Goal: Find specific page/section: Find specific page/section

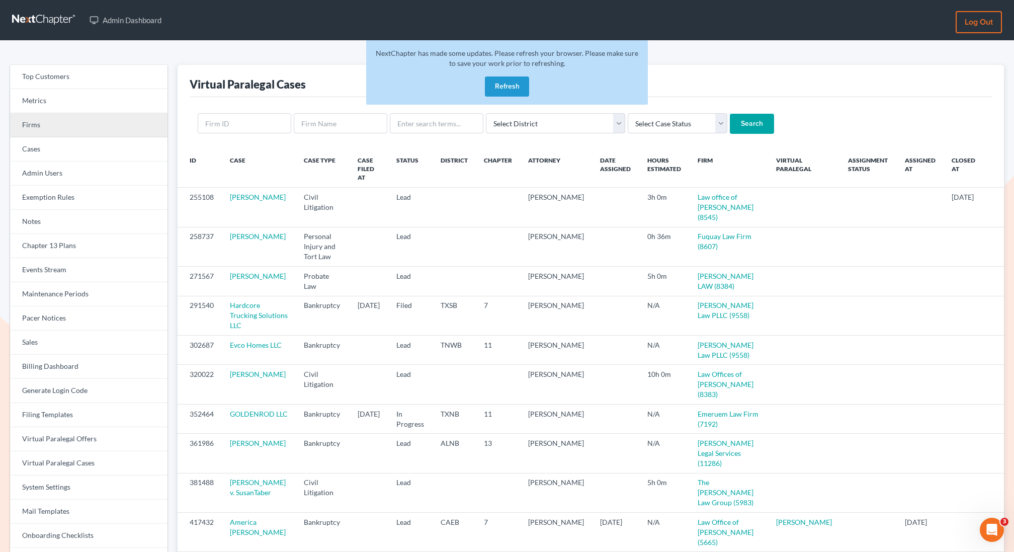
click at [54, 128] on link "Firms" at bounding box center [88, 125] width 157 height 24
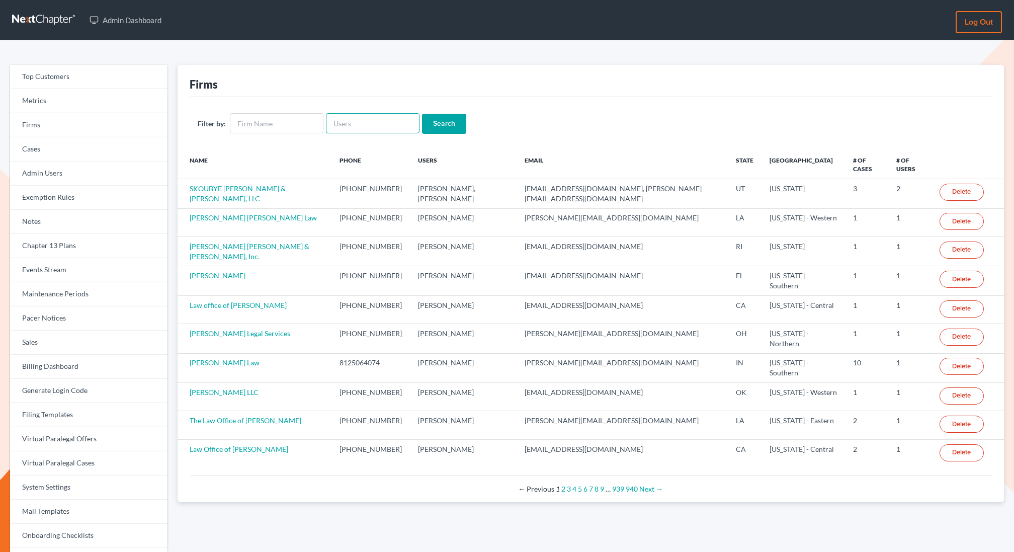
click at [356, 122] on input "text" at bounding box center [373, 123] width 94 height 20
paste input "paralegal@mvnlaw.com"
type input "paralegal@mvnlaw.com"
click at [422, 114] on input "Search" at bounding box center [444, 124] width 44 height 20
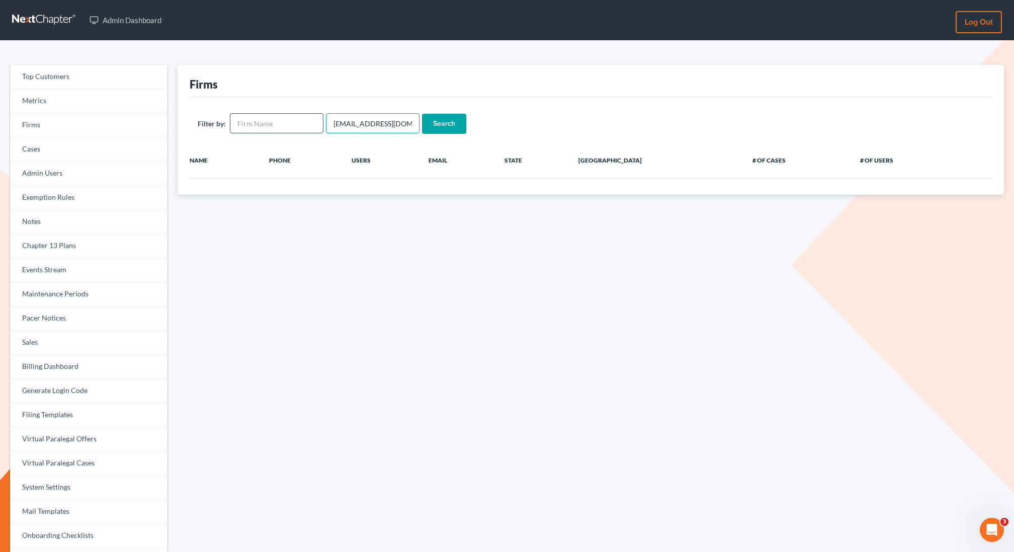
drag, startPoint x: 364, startPoint y: 123, endPoint x: 313, endPoint y: 124, distance: 50.3
click at [313, 124] on form "Filter by: paralegal@mvnlaw.com Search" at bounding box center [591, 123] width 786 height 21
type input "mvnlaw.com"
click at [422, 114] on input "Search" at bounding box center [444, 124] width 44 height 20
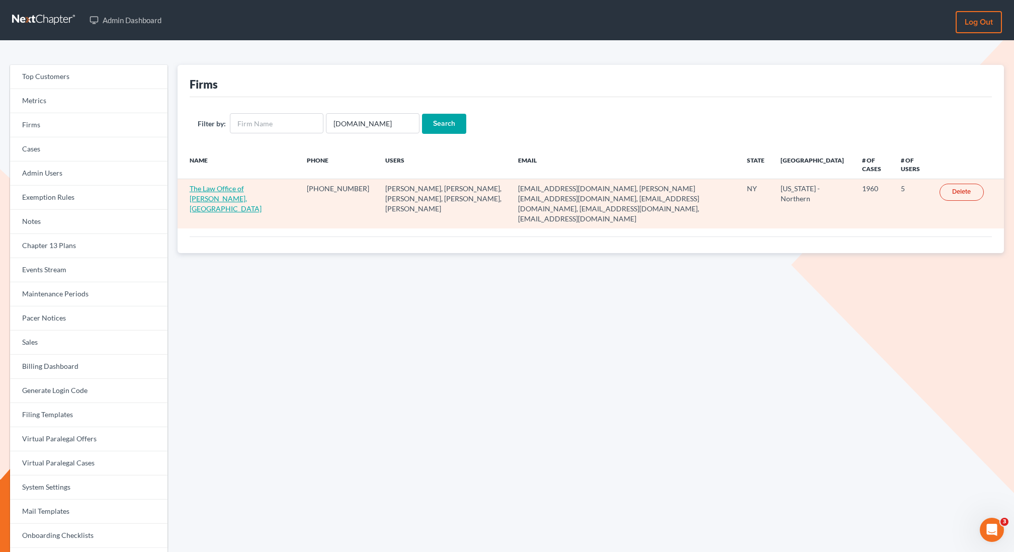
click at [227, 187] on link "The Law Office of Christiaan Van Niekerk, PLLC" at bounding box center [226, 198] width 72 height 29
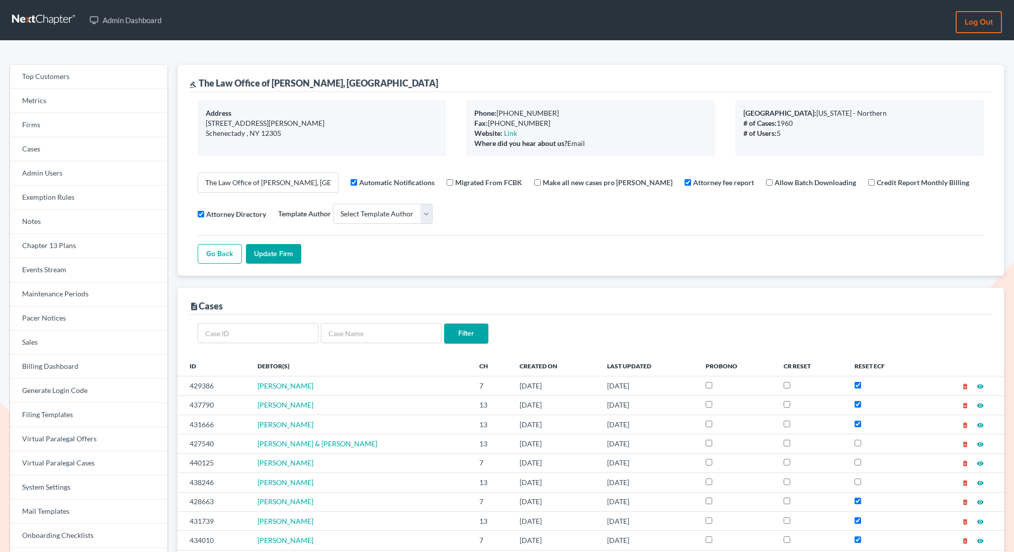
select select
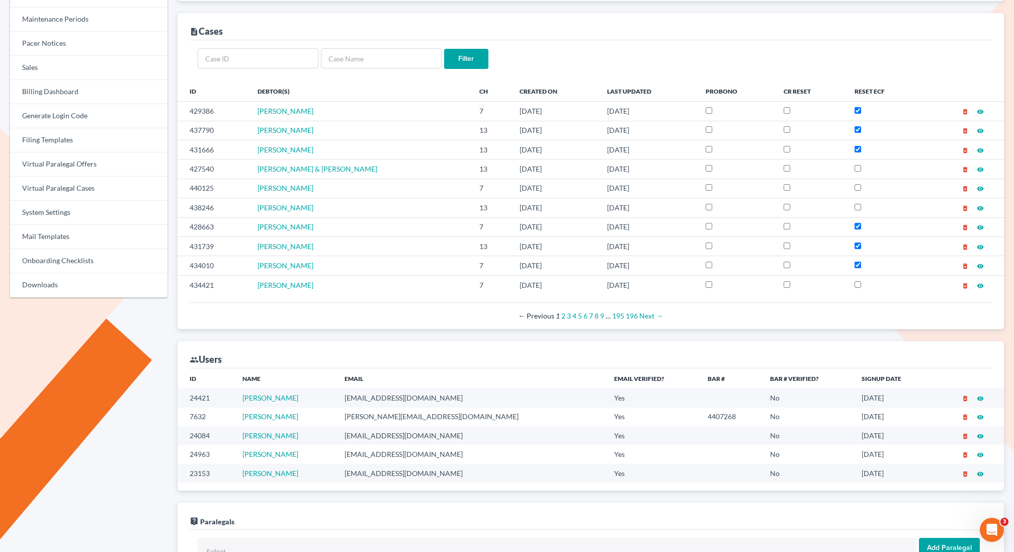
scroll to position [313, 0]
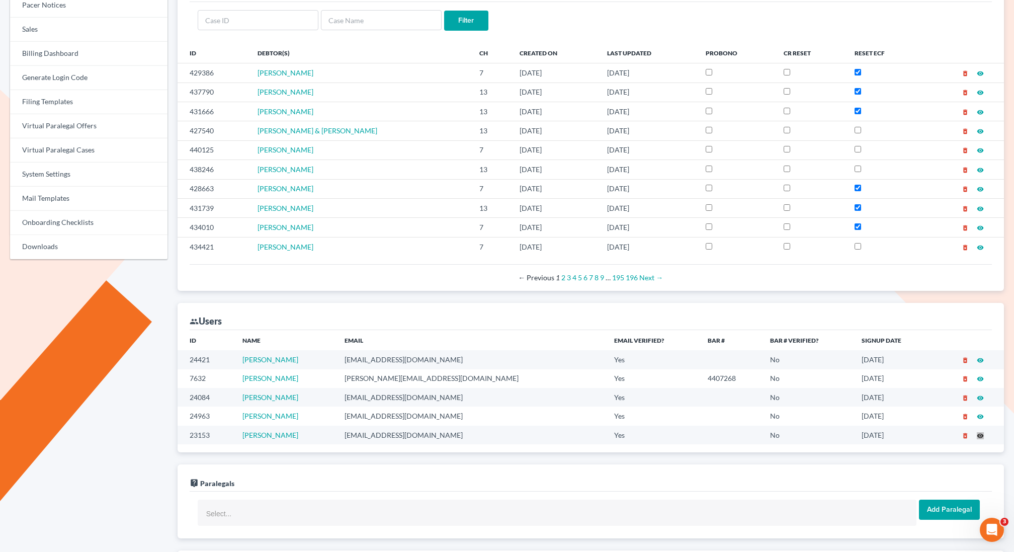
drag, startPoint x: 981, startPoint y: 433, endPoint x: 134, endPoint y: 329, distance: 854.0
